Goal: Information Seeking & Learning: Learn about a topic

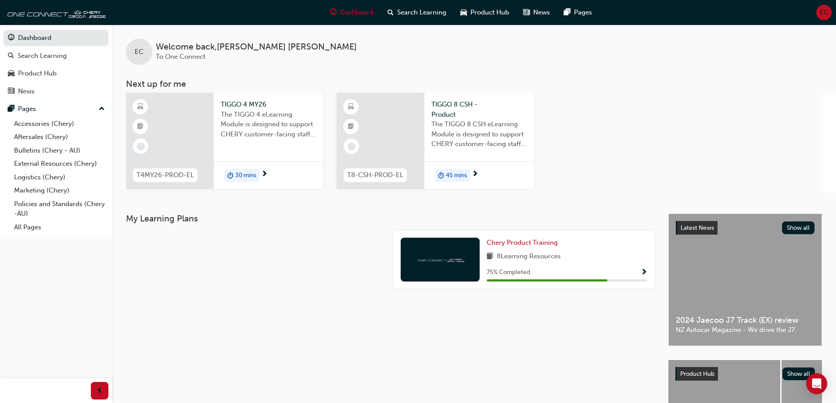
click at [165, 133] on div at bounding box center [170, 141] width 88 height 97
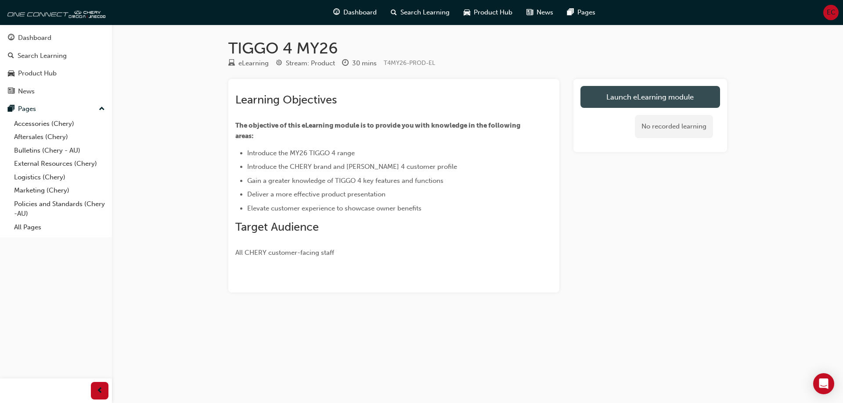
click at [657, 96] on link "Launch eLearning module" at bounding box center [650, 97] width 140 height 22
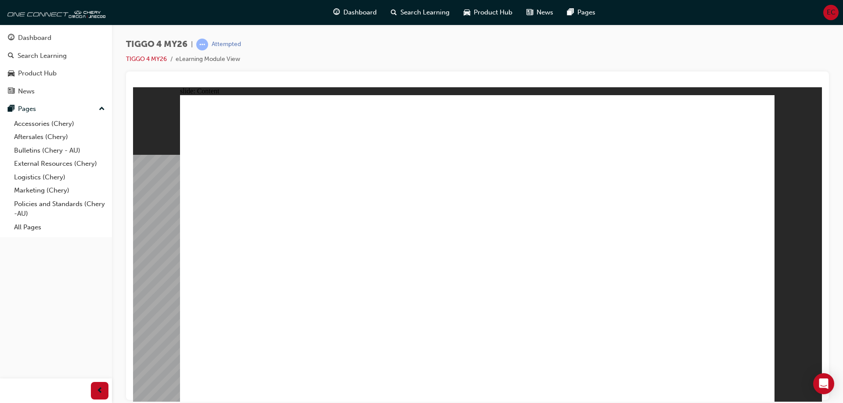
drag, startPoint x: 455, startPoint y: 254, endPoint x: 423, endPoint y: 282, distance: 42.3
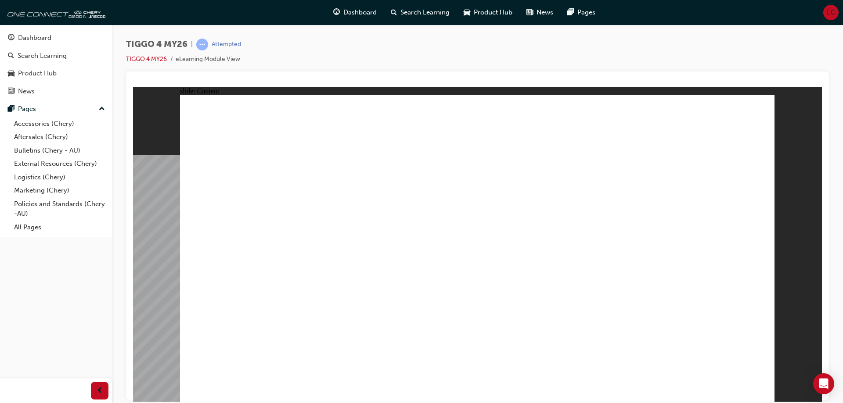
drag, startPoint x: 288, startPoint y: 129, endPoint x: 295, endPoint y: 194, distance: 64.4
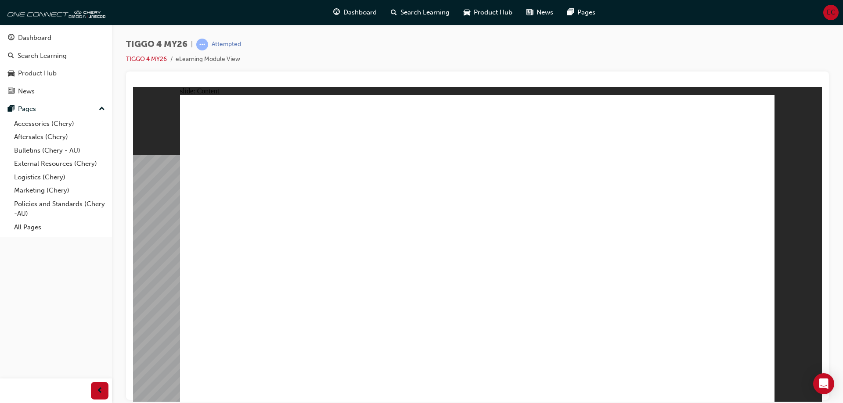
click at [833, 12] on span "EC" at bounding box center [830, 12] width 9 height 10
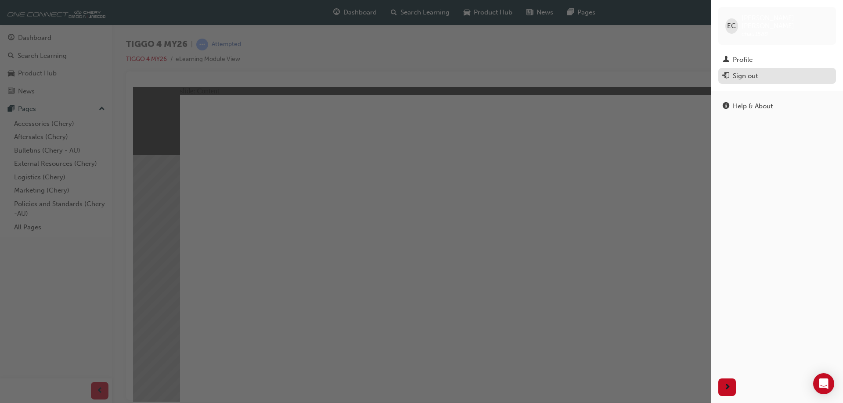
click at [743, 71] on div "Sign out" at bounding box center [745, 76] width 25 height 10
